Goal: Find specific page/section: Find specific page/section

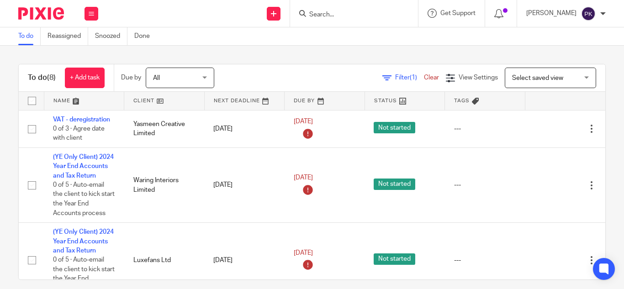
click at [331, 18] on input "Search" at bounding box center [350, 15] width 82 height 8
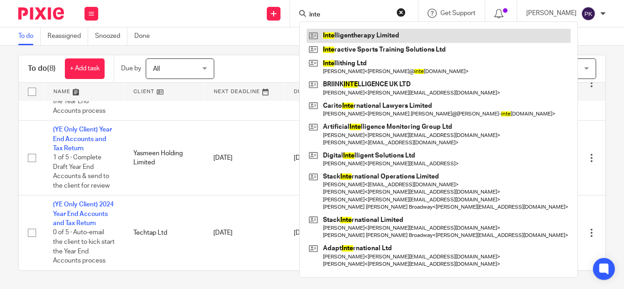
type input "inte"
click at [333, 37] on link at bounding box center [439, 36] width 264 height 14
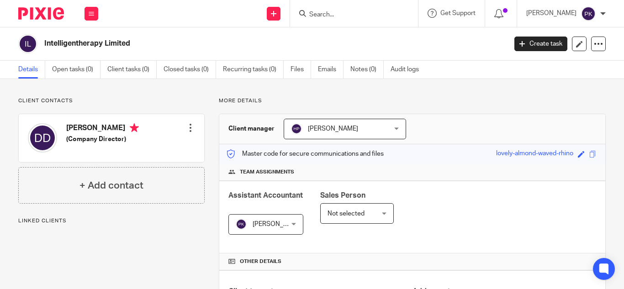
scroll to position [205, 0]
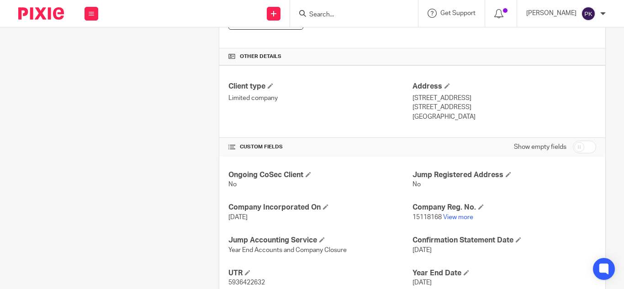
click at [458, 215] on link "View more" at bounding box center [458, 217] width 30 height 6
click at [313, 13] on input "Search" at bounding box center [350, 15] width 82 height 8
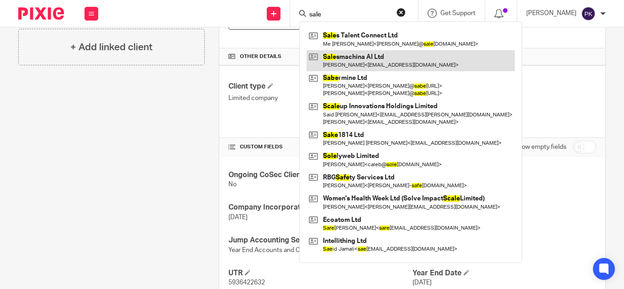
type input "sale"
click at [334, 65] on link at bounding box center [411, 60] width 208 height 21
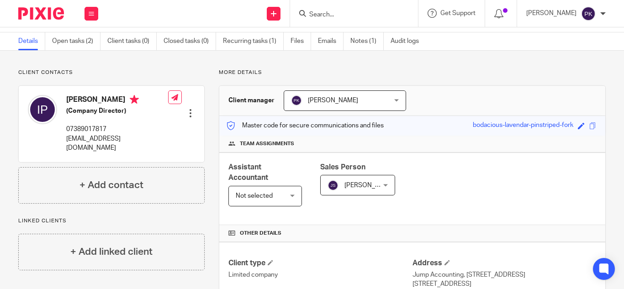
scroll to position [29, 0]
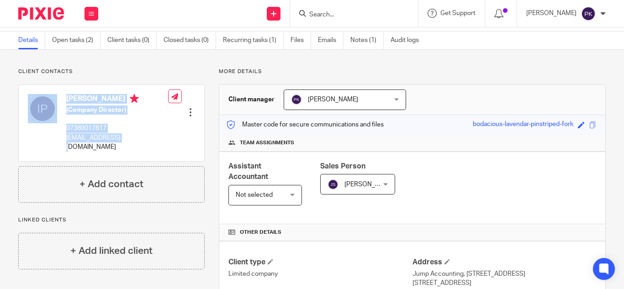
drag, startPoint x: 122, startPoint y: 136, endPoint x: 55, endPoint y: 137, distance: 67.2
click at [55, 137] on div "Ioannis Papadakis (Company Director) 07389017817 jppdks@gmail.com" at bounding box center [98, 123] width 140 height 67
click at [55, 137] on div at bounding box center [42, 123] width 29 height 58
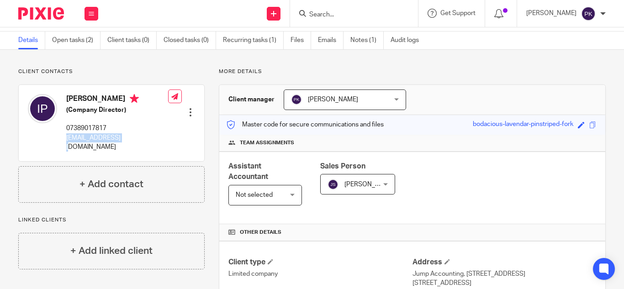
drag, startPoint x: 122, startPoint y: 138, endPoint x: 62, endPoint y: 138, distance: 60.3
click at [62, 138] on div "Ioannis Papadakis (Company Director) 07389017817 jppdks@gmail.com" at bounding box center [98, 123] width 140 height 67
copy p "jppdks@gmail.com"
click at [333, 15] on input "Search" at bounding box center [350, 15] width 82 height 8
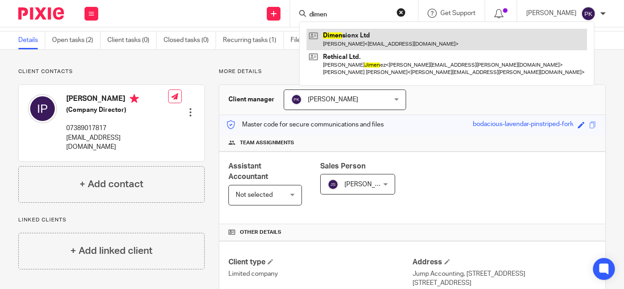
type input "dimen"
click at [346, 43] on link at bounding box center [447, 39] width 281 height 21
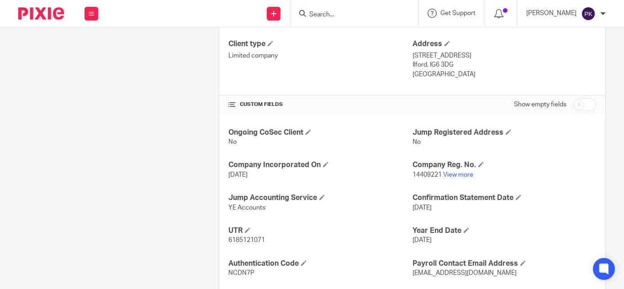
scroll to position [257, 0]
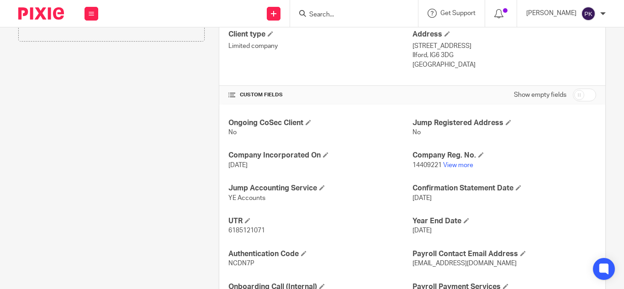
click at [463, 161] on p "14409221 View more" at bounding box center [505, 165] width 184 height 9
click at [463, 162] on link "View more" at bounding box center [458, 165] width 30 height 6
click at [368, 18] on input "Search" at bounding box center [350, 15] width 82 height 8
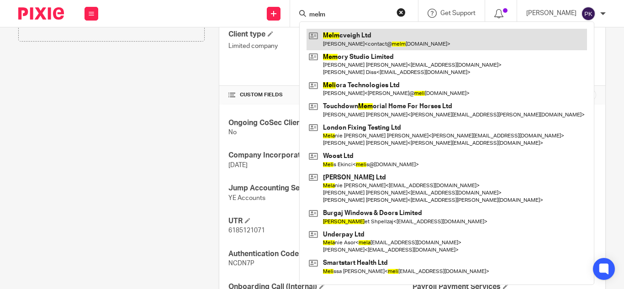
type input "melm"
click at [349, 37] on link at bounding box center [447, 39] width 281 height 21
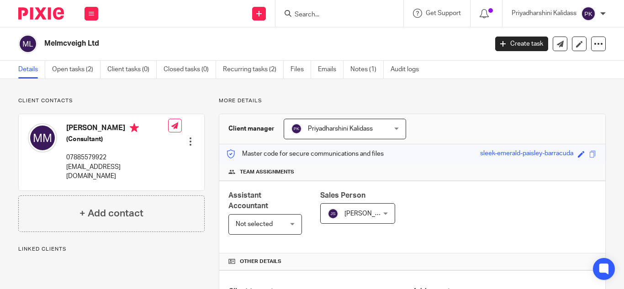
scroll to position [302, 0]
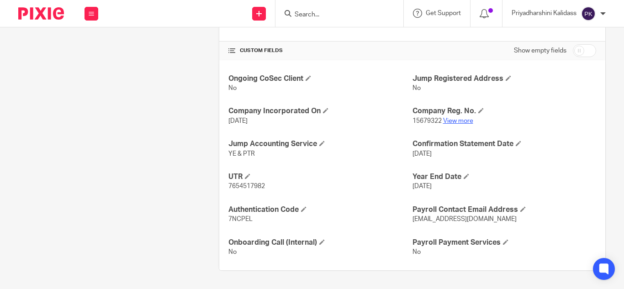
click at [463, 120] on link "View more" at bounding box center [458, 121] width 30 height 6
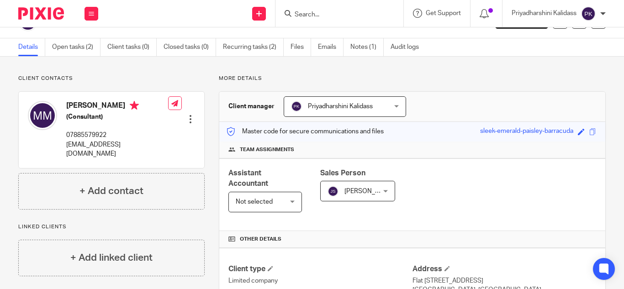
scroll to position [0, 0]
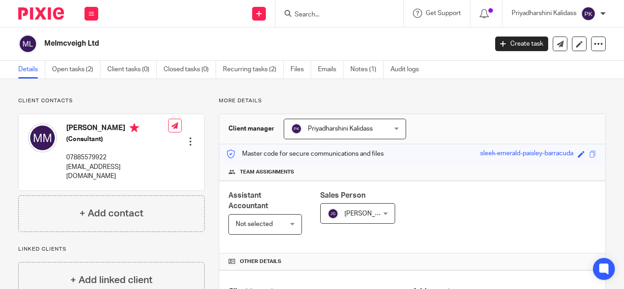
click at [320, 9] on form at bounding box center [342, 13] width 97 height 11
click at [319, 12] on input "Search" at bounding box center [335, 15] width 82 height 8
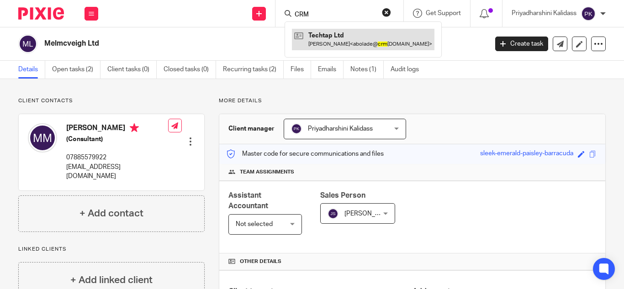
type input "CRM"
click at [329, 37] on link at bounding box center [363, 39] width 143 height 21
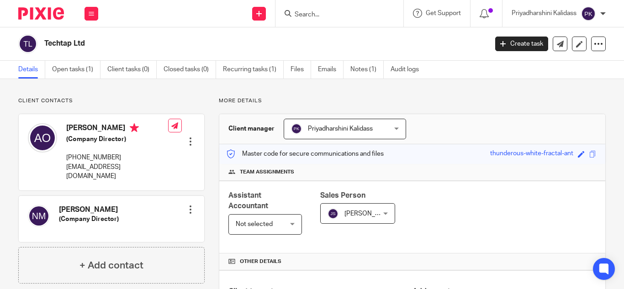
scroll to position [269, 0]
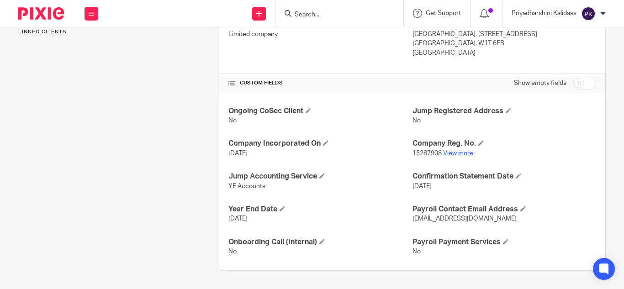
click at [455, 152] on link "View more" at bounding box center [458, 153] width 30 height 6
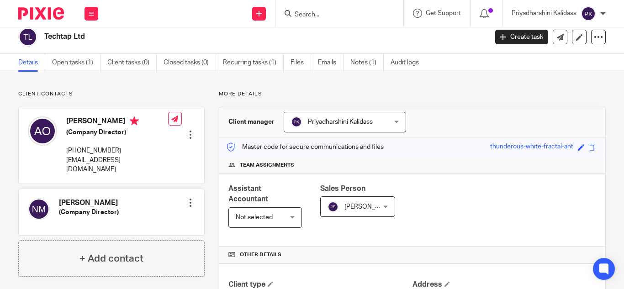
scroll to position [6, 0]
click at [344, 12] on input "Search" at bounding box center [335, 15] width 82 height 8
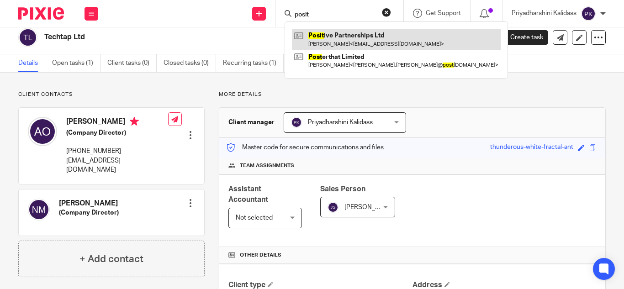
type input "posit"
click at [357, 37] on link at bounding box center [396, 39] width 209 height 21
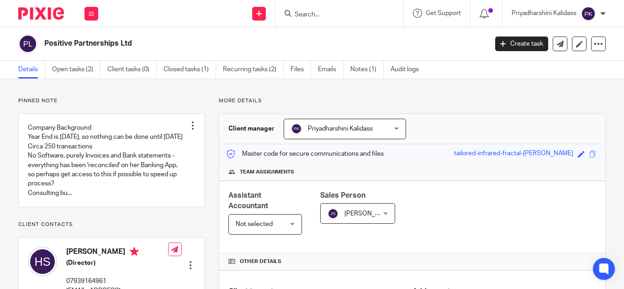
scroll to position [234, 0]
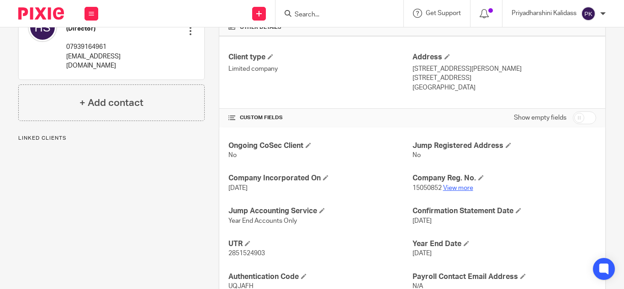
click at [452, 186] on link "View more" at bounding box center [458, 188] width 30 height 6
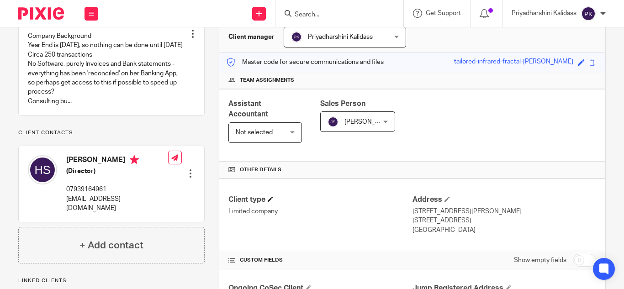
scroll to position [90, 0]
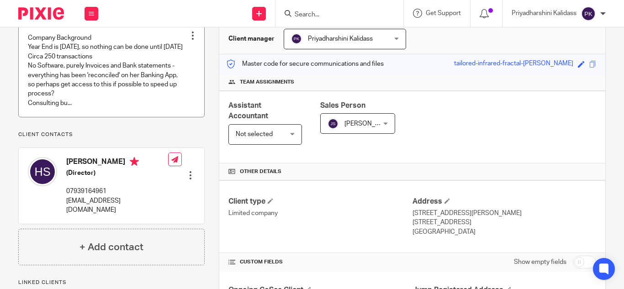
click at [158, 98] on link at bounding box center [112, 70] width 186 height 93
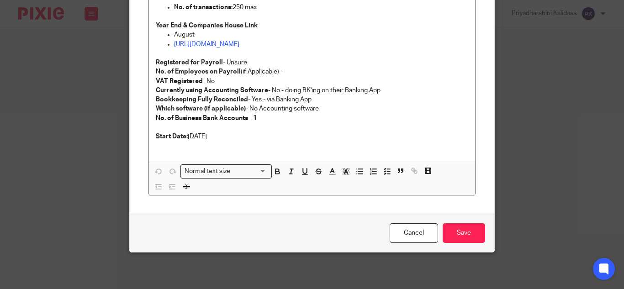
scroll to position [58, 0]
